Goal: Task Accomplishment & Management: Use online tool/utility

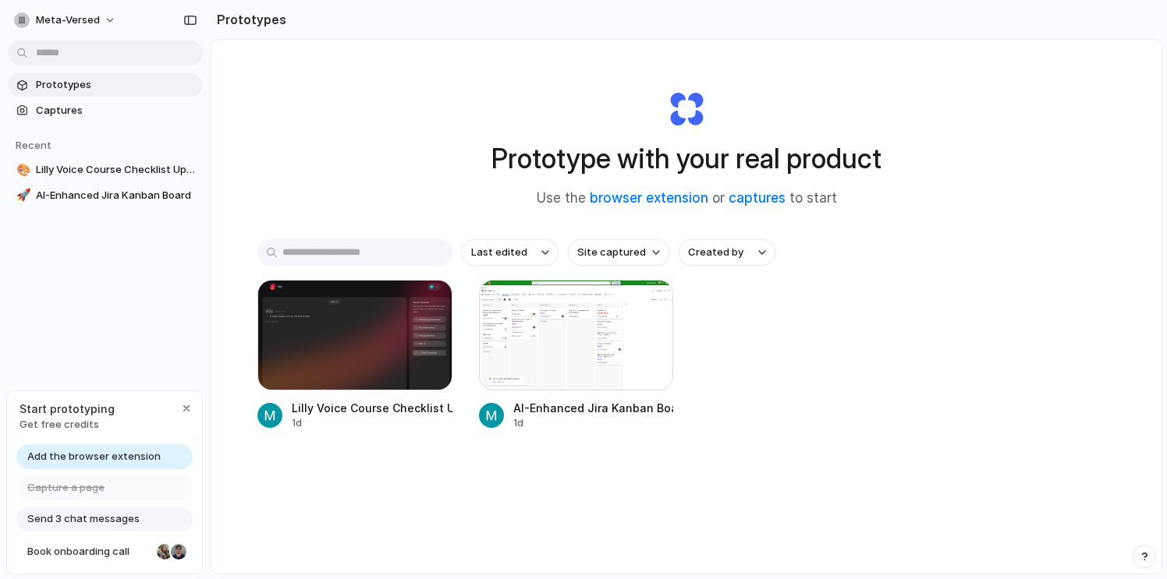
click at [147, 459] on span "Add the browser extension" at bounding box center [93, 457] width 133 height 16
click at [187, 407] on div "button" at bounding box center [186, 408] width 12 height 12
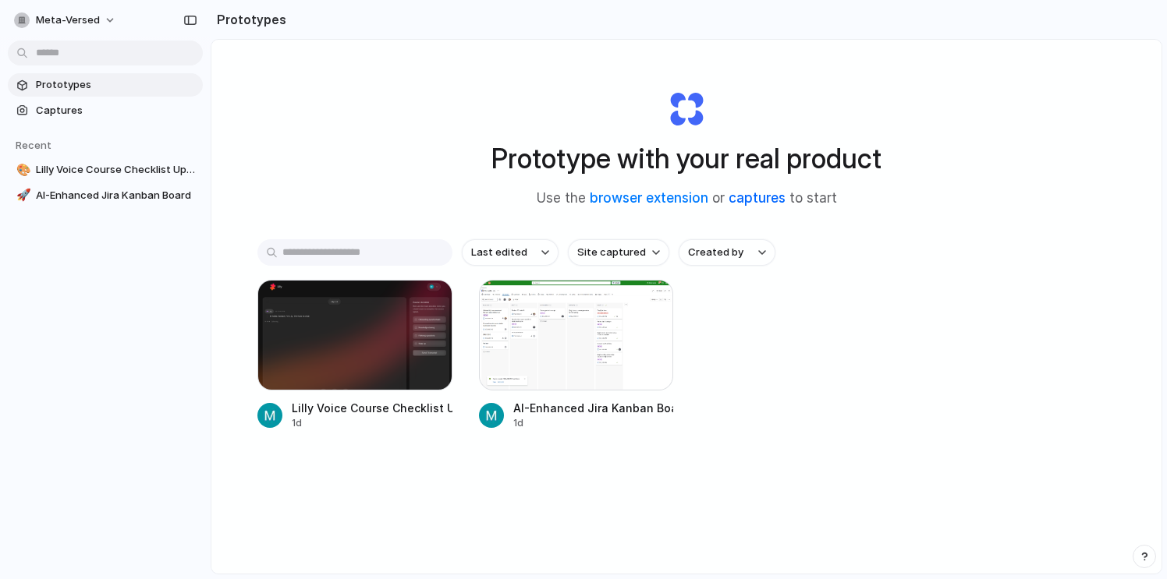
click at [768, 197] on link "captures" at bounding box center [756, 198] width 57 height 16
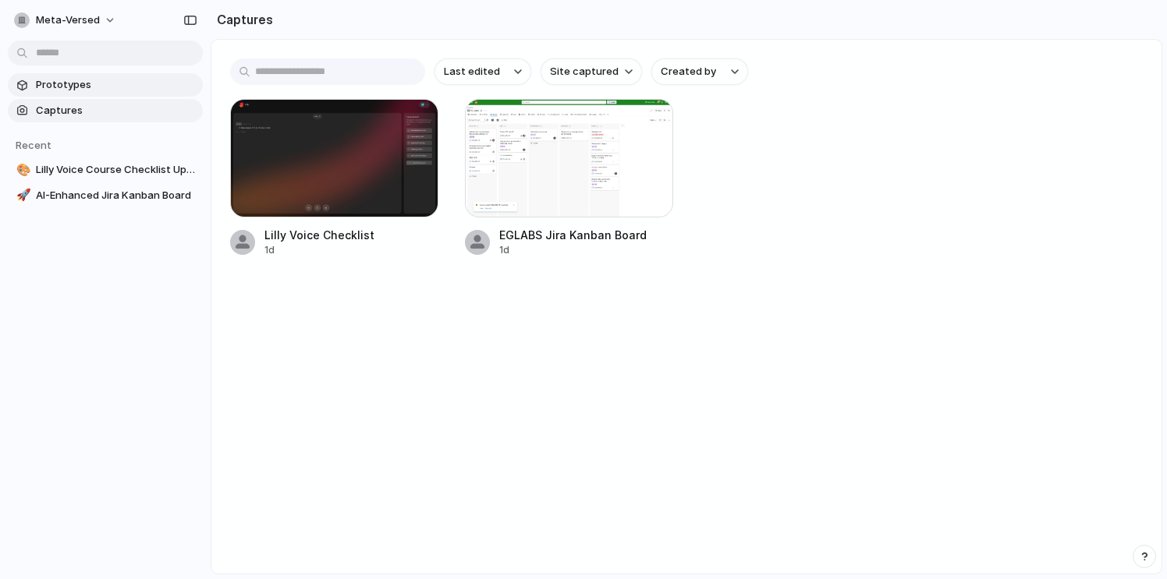
click at [90, 80] on span "Prototypes" at bounding box center [116, 85] width 161 height 16
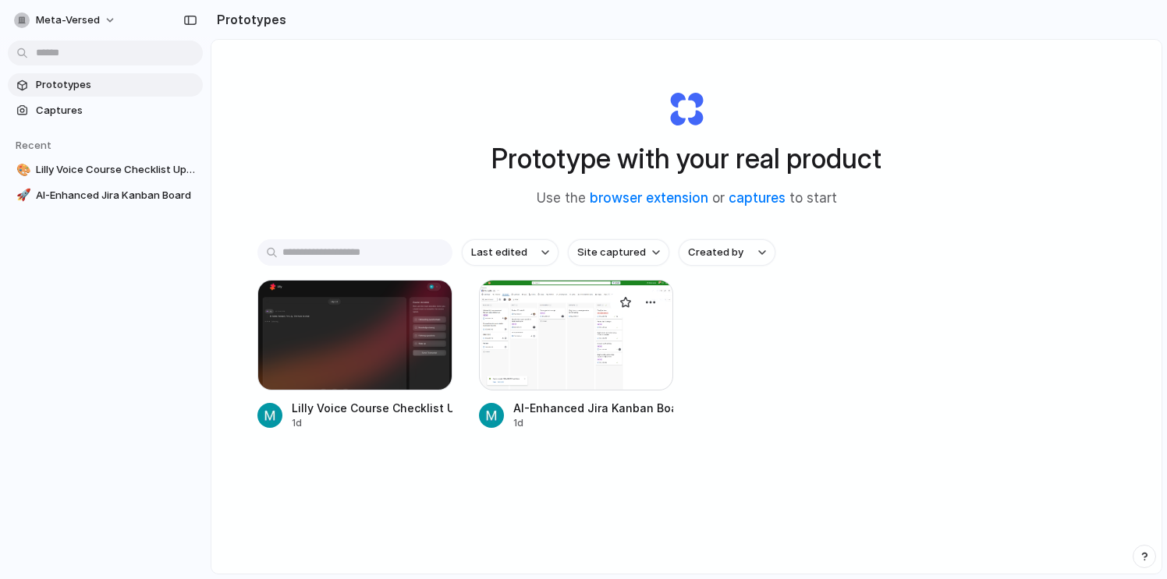
click at [545, 354] on div at bounding box center [576, 335] width 195 height 111
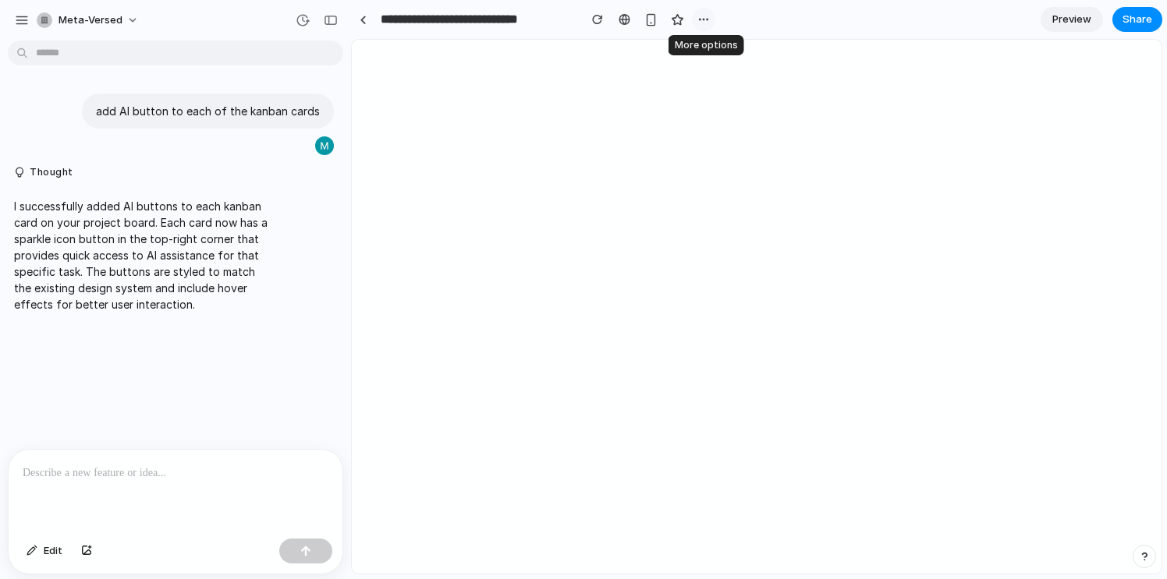
click at [697, 17] on div "button" at bounding box center [703, 19] width 12 height 12
click at [852, 17] on div "Duplicate Delete" at bounding box center [583, 289] width 1167 height 579
click at [1135, 9] on button "Share" at bounding box center [1137, 19] width 50 height 25
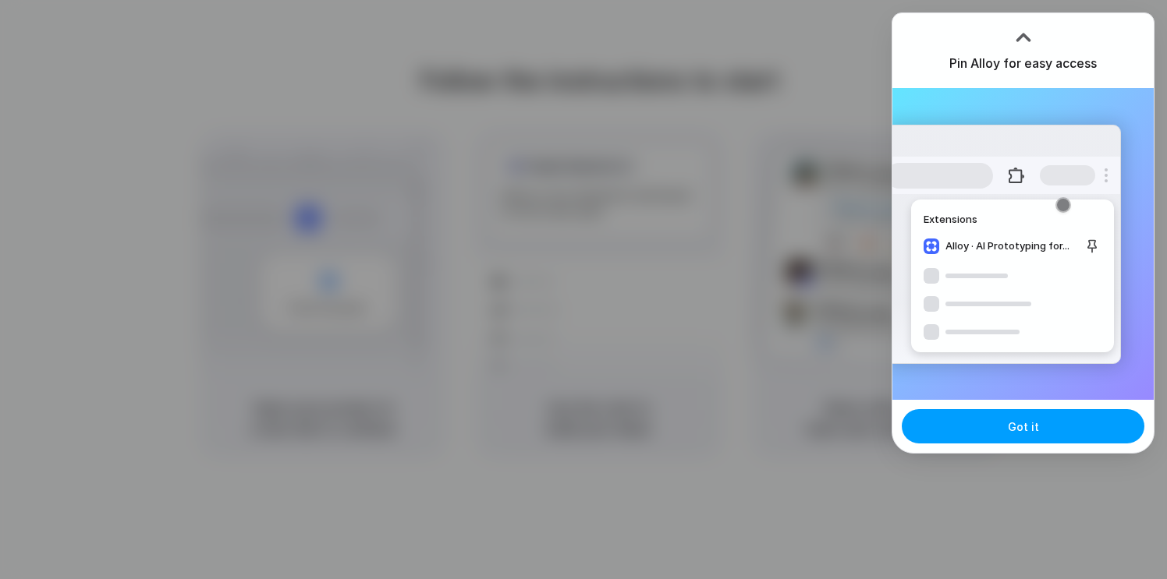
click at [997, 439] on button "Got it" at bounding box center [1022, 426] width 243 height 34
